Goal: Find specific page/section: Find specific page/section

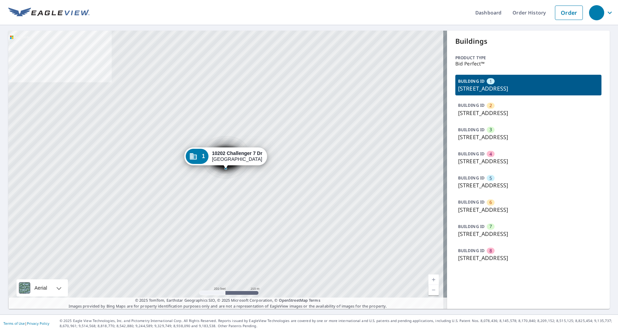
click at [500, 128] on div "BUILDING ID 3 [STREET_ADDRESS]" at bounding box center [528, 133] width 146 height 21
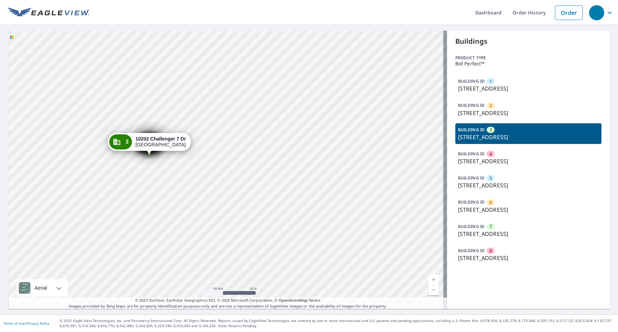
click at [491, 100] on div "BUILDING ID 2 [STREET_ADDRESS]" at bounding box center [528, 109] width 146 height 21
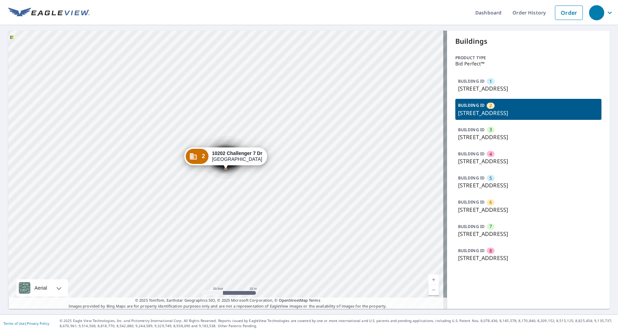
click at [494, 92] on p "[STREET_ADDRESS]" at bounding box center [528, 88] width 141 height 8
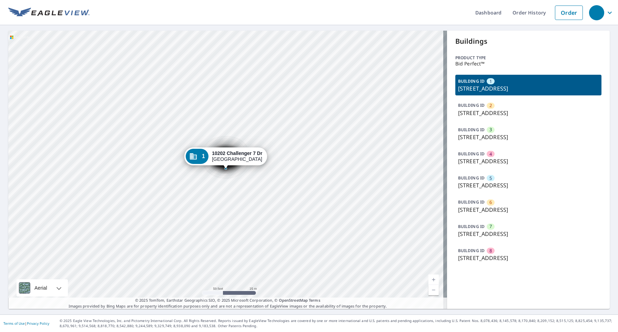
click at [506, 137] on p "[STREET_ADDRESS]" at bounding box center [528, 137] width 141 height 8
